Goal: Navigation & Orientation: Find specific page/section

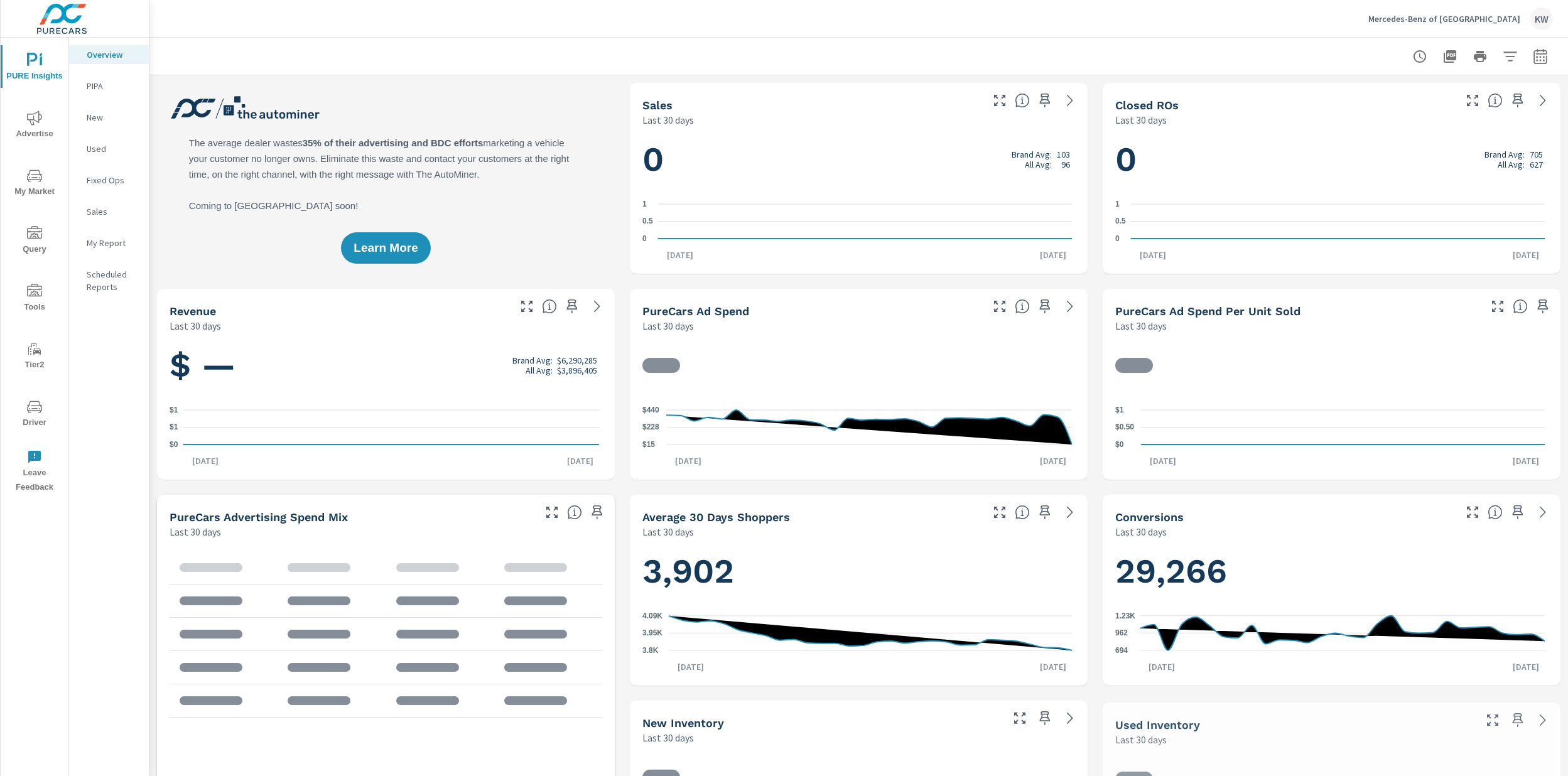
click at [41, 416] on span "Driver" at bounding box center [34, 414] width 60 height 30
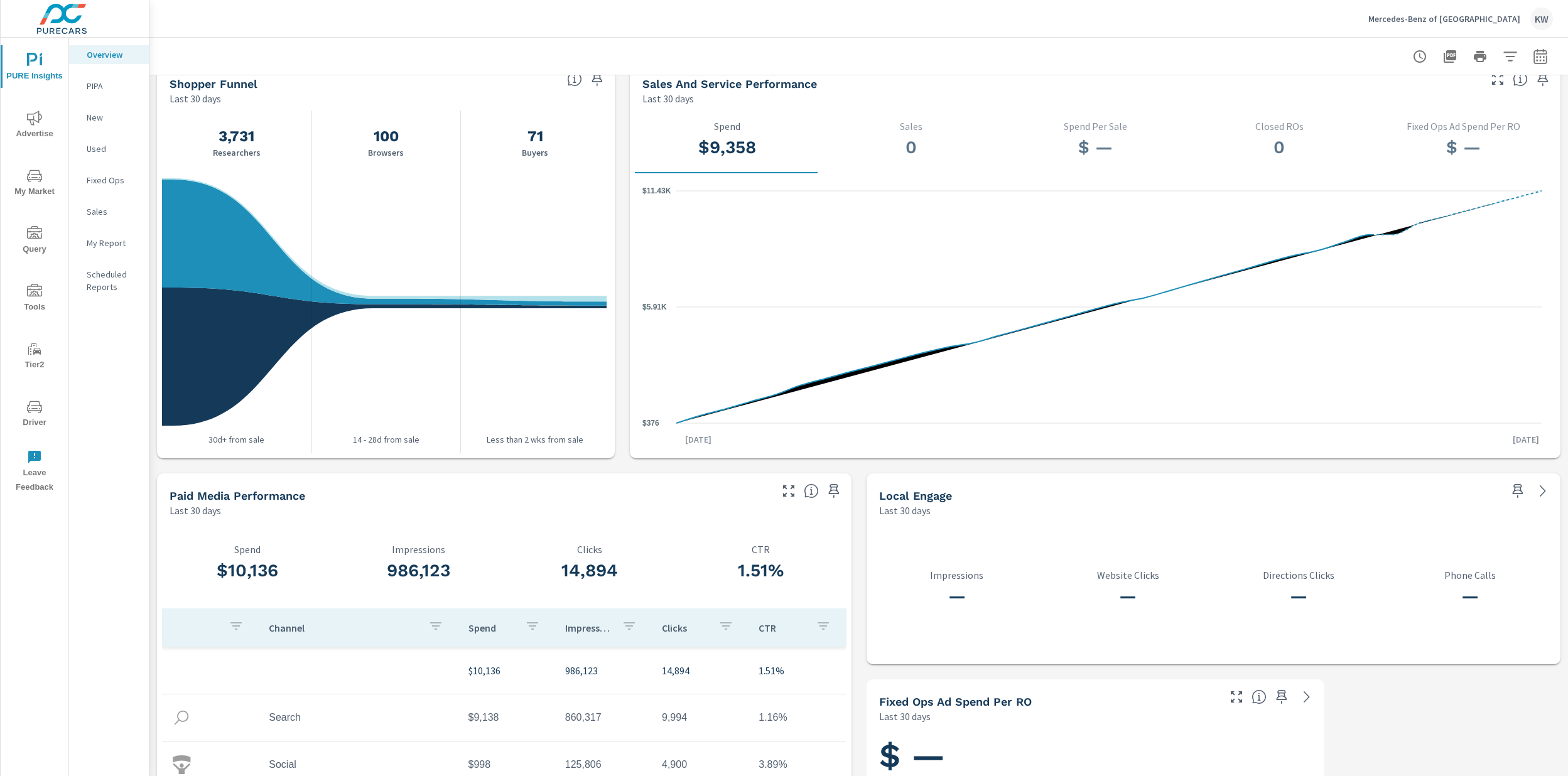
scroll to position [779, 0]
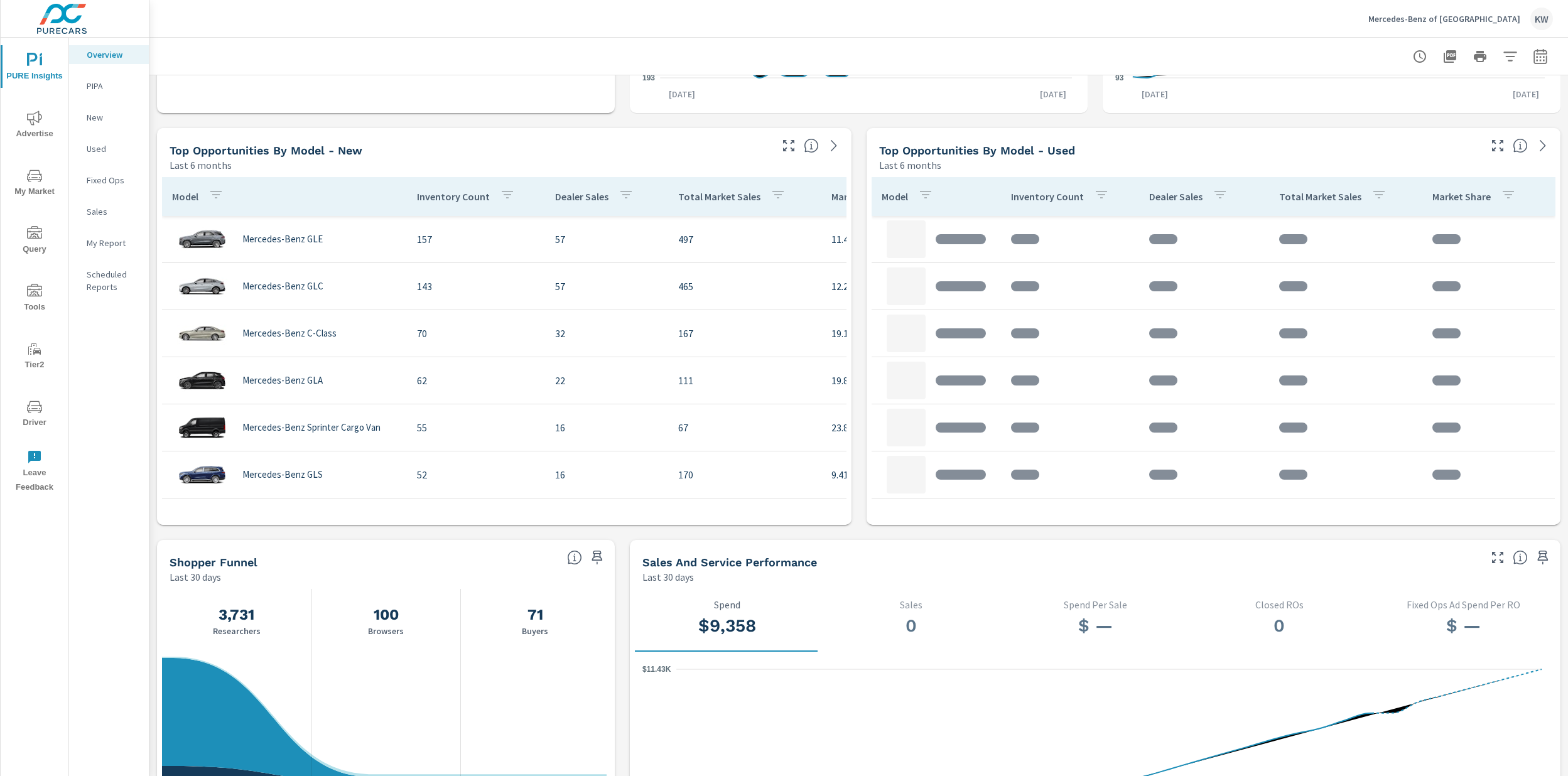
click at [34, 130] on span "Advertise" at bounding box center [34, 125] width 60 height 30
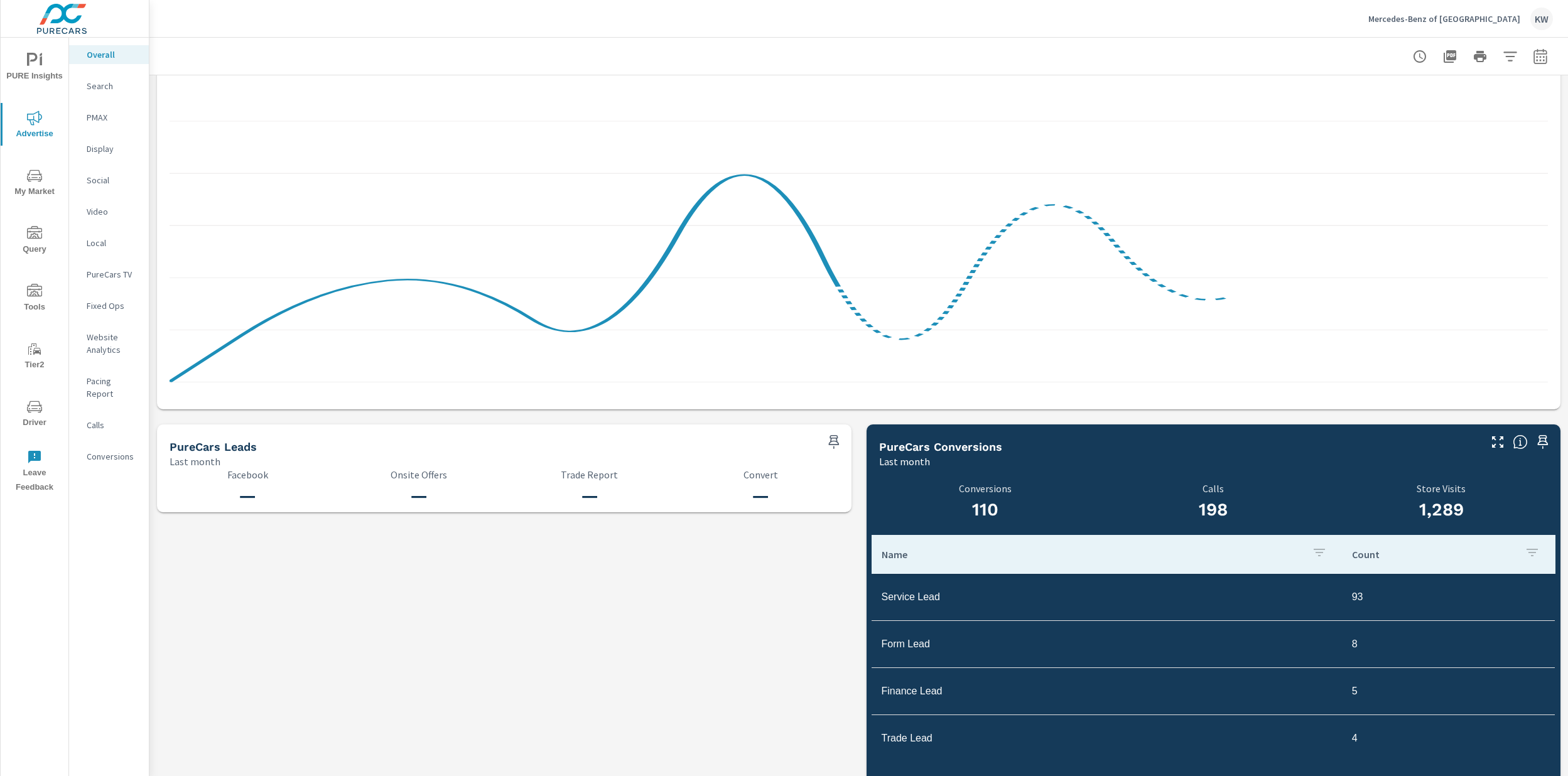
scroll to position [1050, 0]
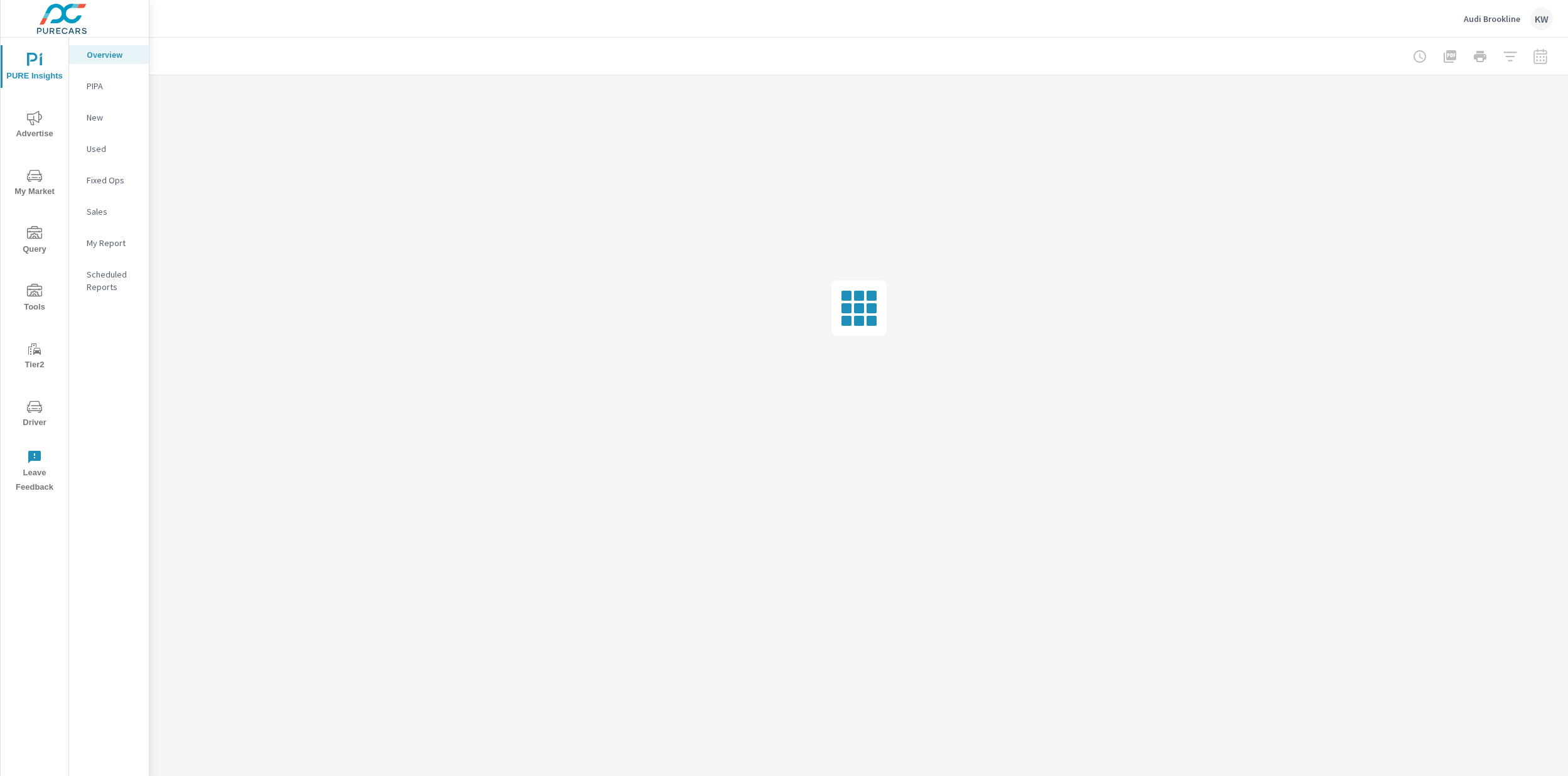
click at [31, 413] on icon "nav menu" at bounding box center [34, 406] width 15 height 15
